Goal: Task Accomplishment & Management: Use online tool/utility

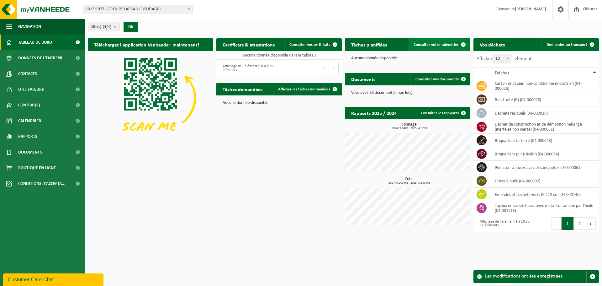
click at [431, 43] on span "Consulter votre calendrier" at bounding box center [436, 45] width 45 height 4
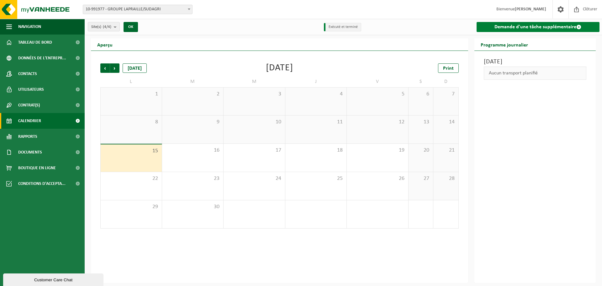
click at [504, 28] on link "Demande d'une tâche supplémentaire" at bounding box center [538, 27] width 123 height 10
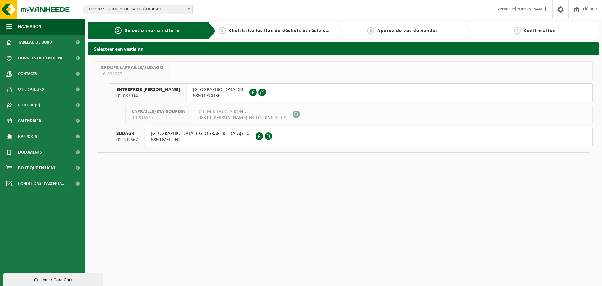
click at [145, 91] on span "ENTREPRISE [PERSON_NAME]" at bounding box center [148, 90] width 64 height 6
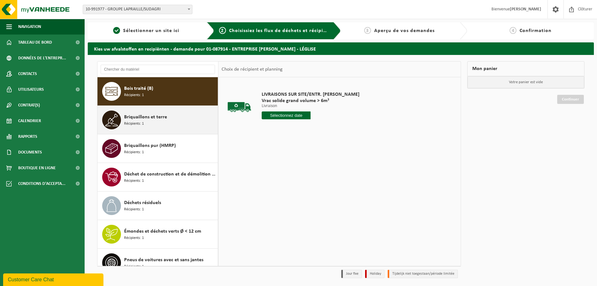
scroll to position [11, 0]
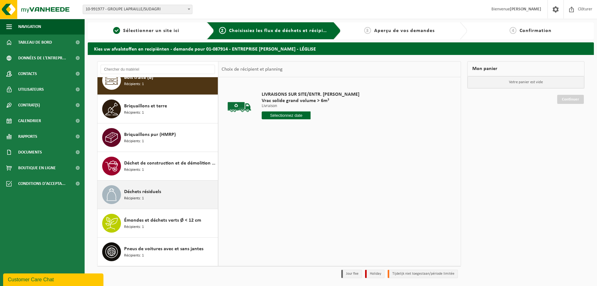
click at [147, 199] on div "Déchets résiduels Récipients: 1" at bounding box center [170, 194] width 92 height 19
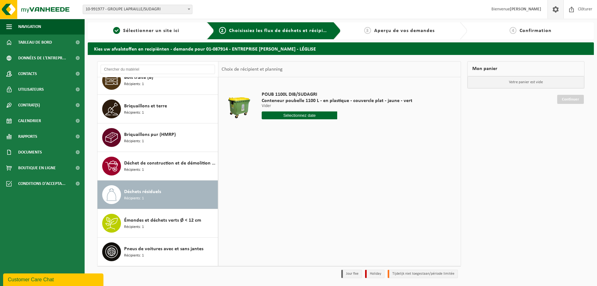
click at [558, 11] on span at bounding box center [555, 9] width 9 height 18
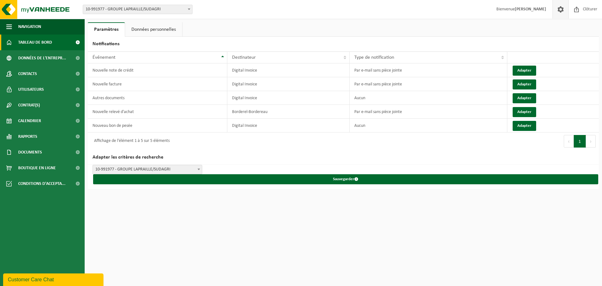
click at [44, 41] on span "Tableau de bord" at bounding box center [35, 42] width 34 height 16
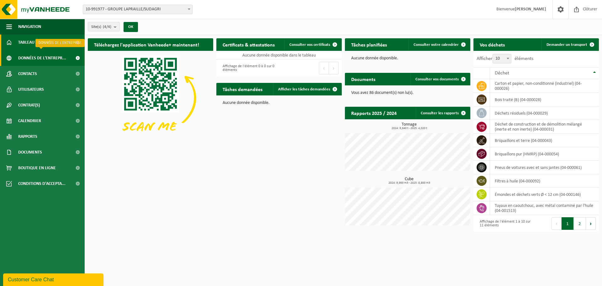
click at [43, 56] on span "Données de l'entrepr..." at bounding box center [42, 58] width 48 height 16
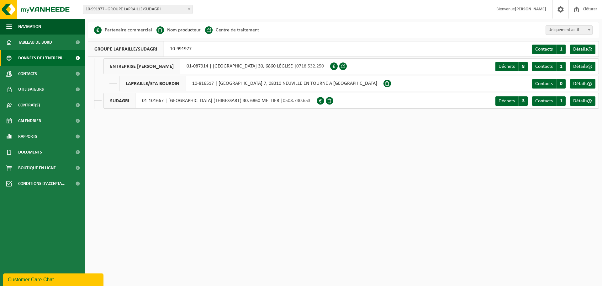
click at [127, 66] on span "ENTREPRISE LAPRAILLE CALMIN" at bounding box center [142, 66] width 77 height 15
click at [500, 100] on span "Déchets" at bounding box center [507, 100] width 16 height 5
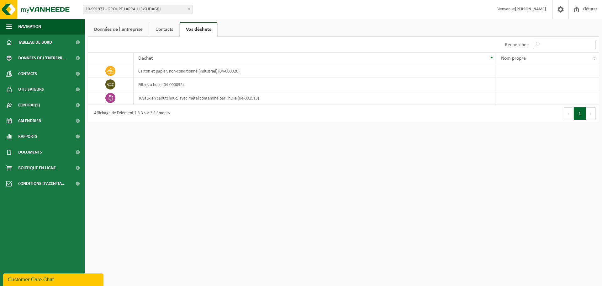
click at [116, 29] on link "Données de l'entreprise" at bounding box center [118, 29] width 61 height 14
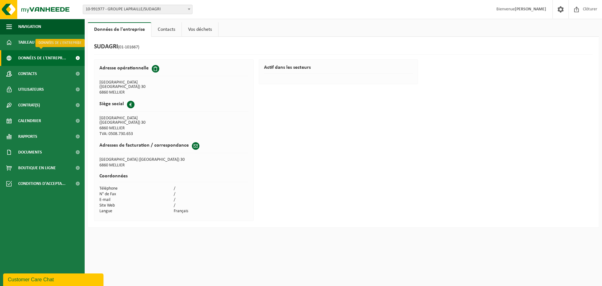
click at [49, 55] on span "Données de l'entrepr..." at bounding box center [42, 58] width 48 height 16
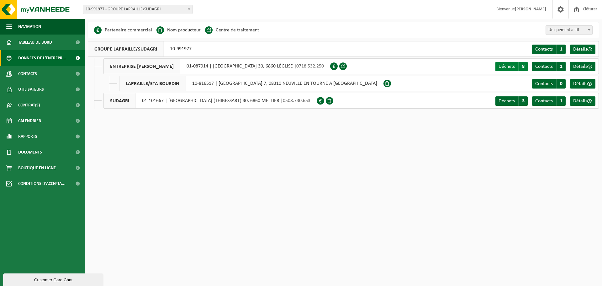
click at [508, 65] on span "Déchets" at bounding box center [507, 66] width 16 height 5
